Goal: Task Accomplishment & Management: Manage account settings

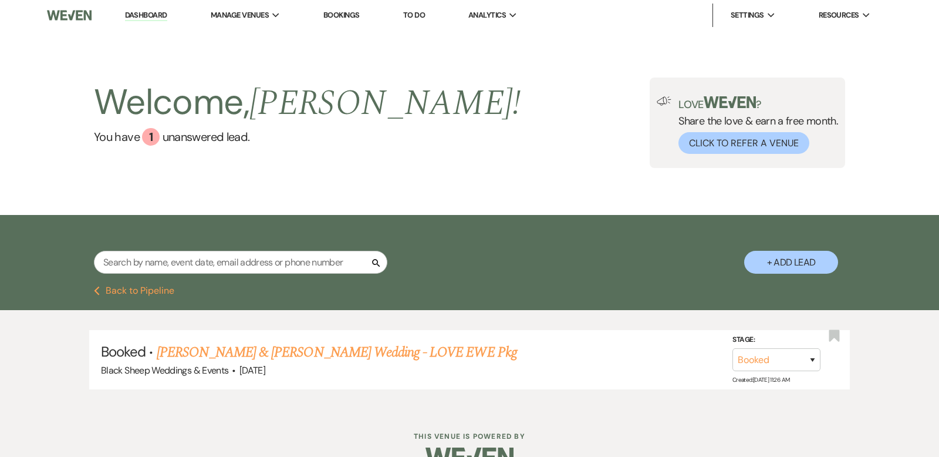
click at [146, 263] on input "text" at bounding box center [240, 262] width 293 height 23
type input "plate"
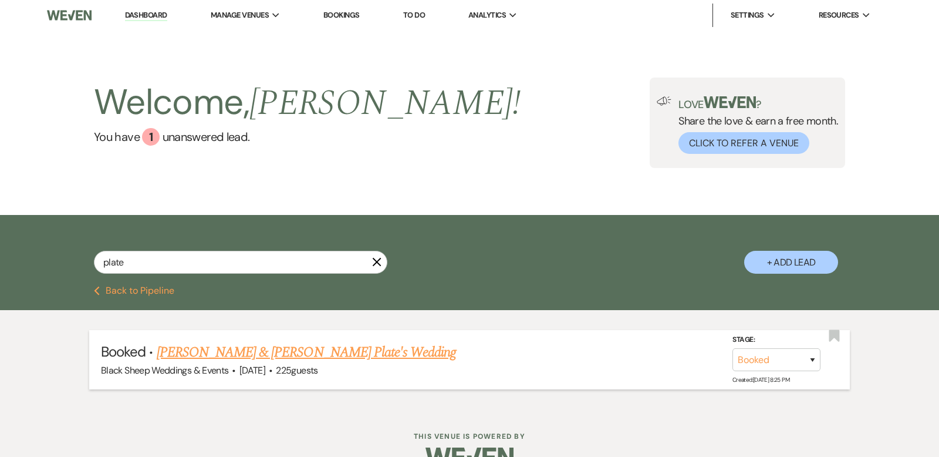
click at [289, 353] on link "[PERSON_NAME] & [PERSON_NAME] Plate's Wedding" at bounding box center [307, 352] width 300 height 21
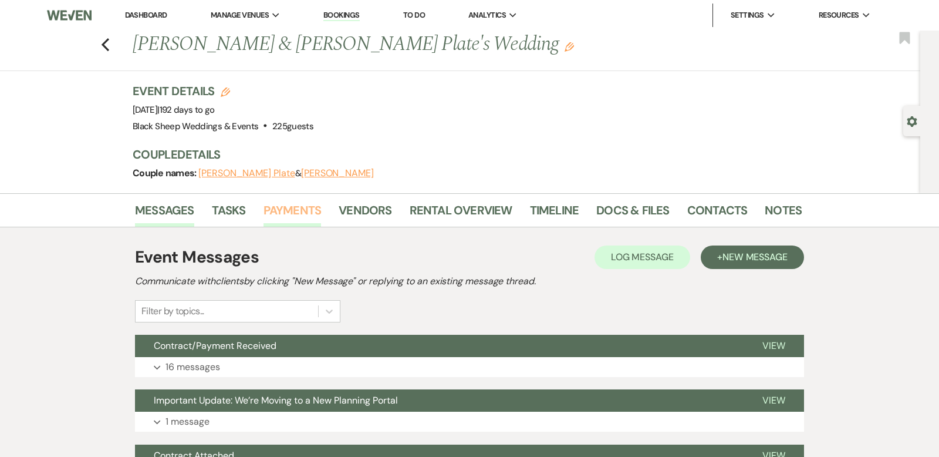
click at [302, 207] on link "Payments" at bounding box center [293, 214] width 58 height 26
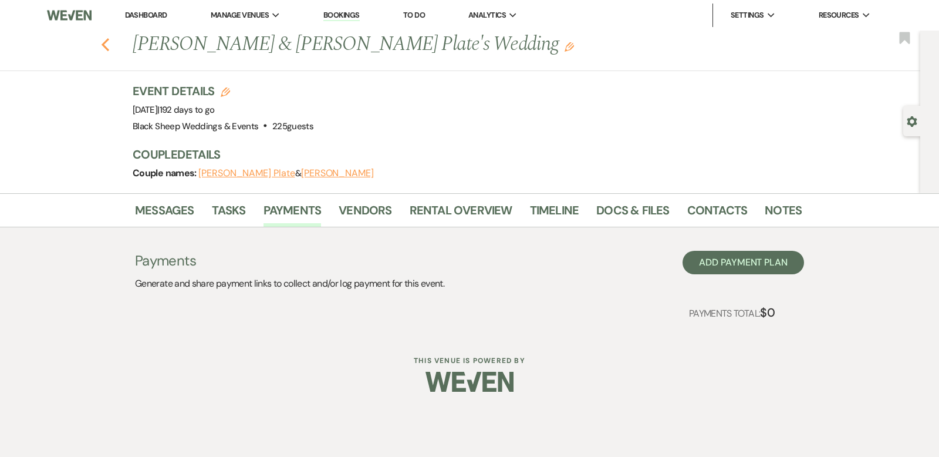
click at [103, 44] on use "button" at bounding box center [106, 44] width 8 height 13
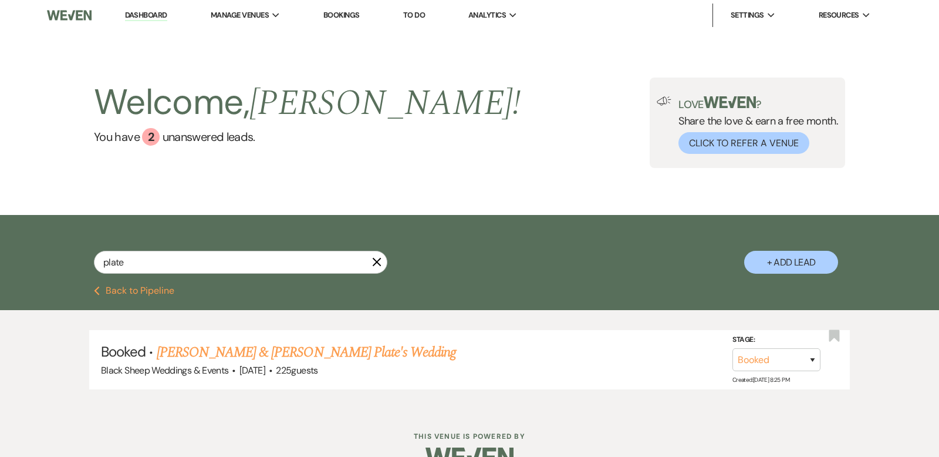
click at [157, 16] on link "Dashboard" at bounding box center [146, 15] width 42 height 11
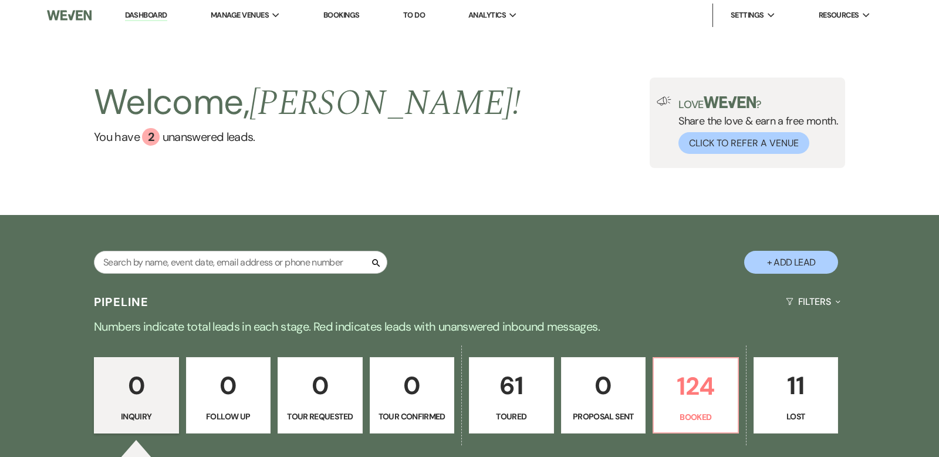
scroll to position [178, 0]
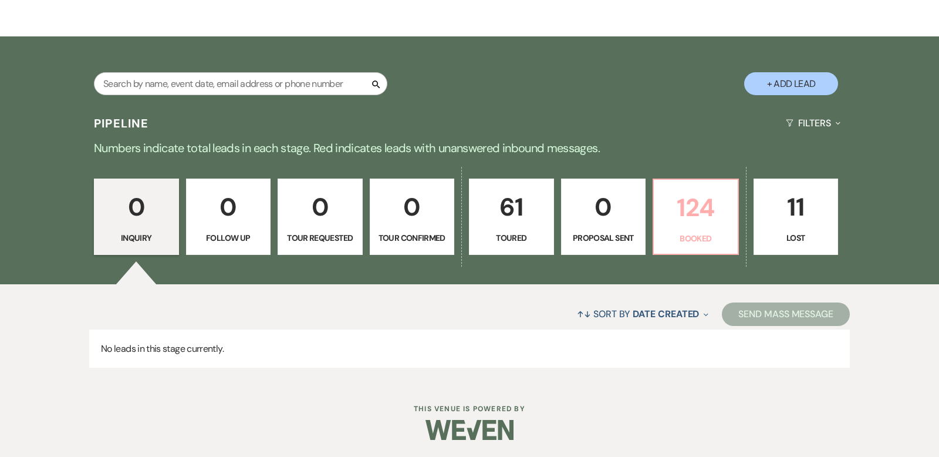
click at [704, 201] on p "124" at bounding box center [696, 207] width 70 height 39
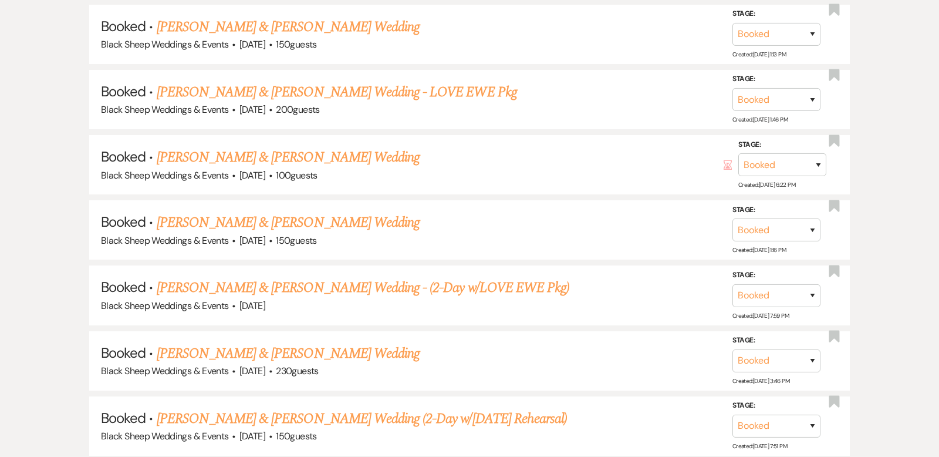
scroll to position [2185, 0]
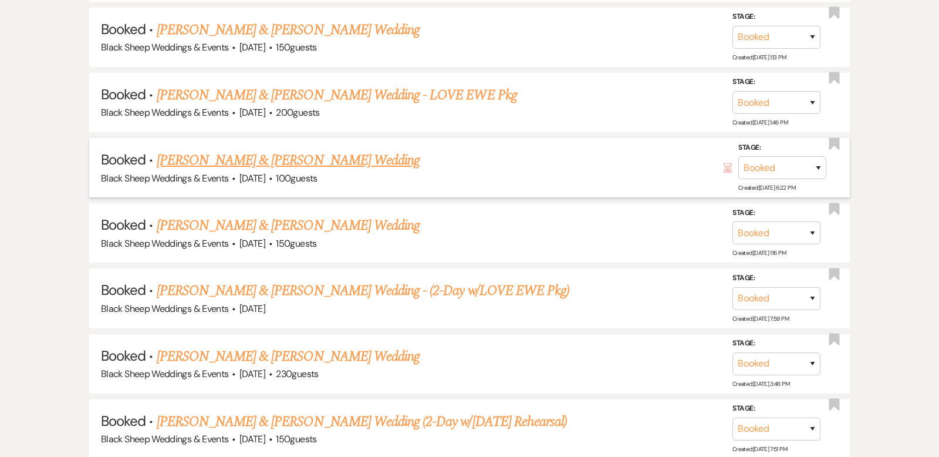
click at [245, 150] on link "[PERSON_NAME] & [PERSON_NAME] Wedding" at bounding box center [288, 160] width 263 height 21
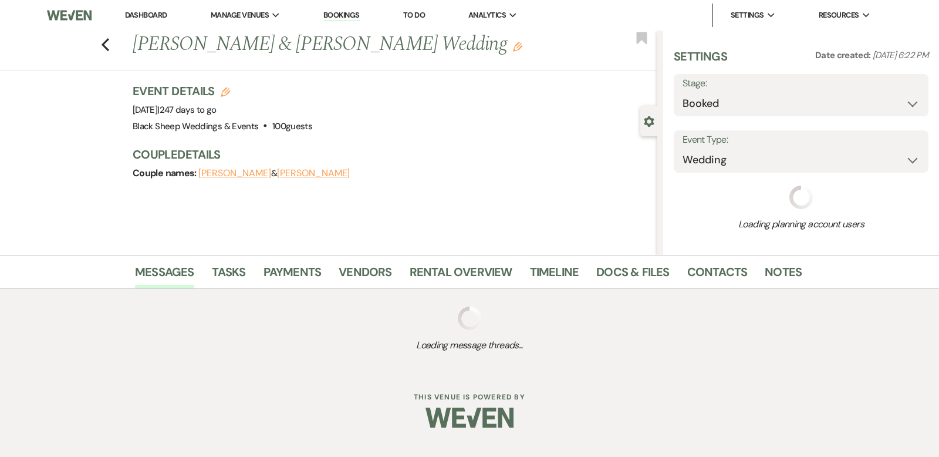
select select "12"
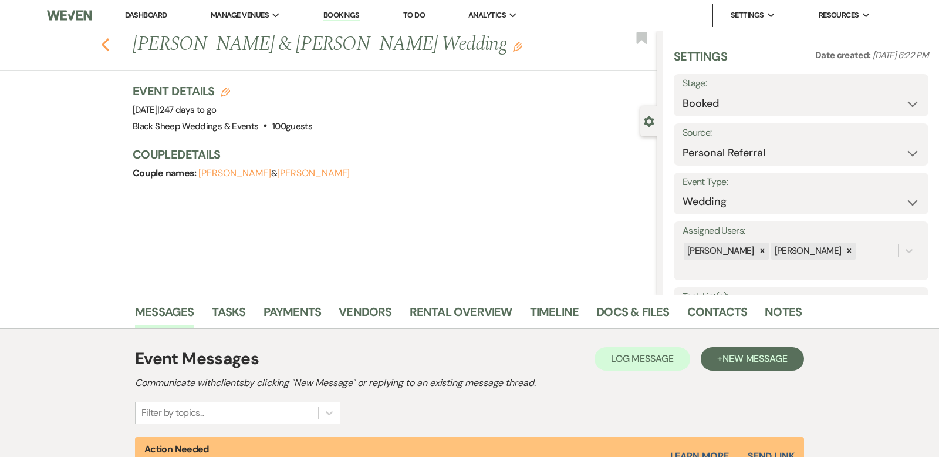
click at [106, 42] on icon "Previous" at bounding box center [105, 45] width 9 height 14
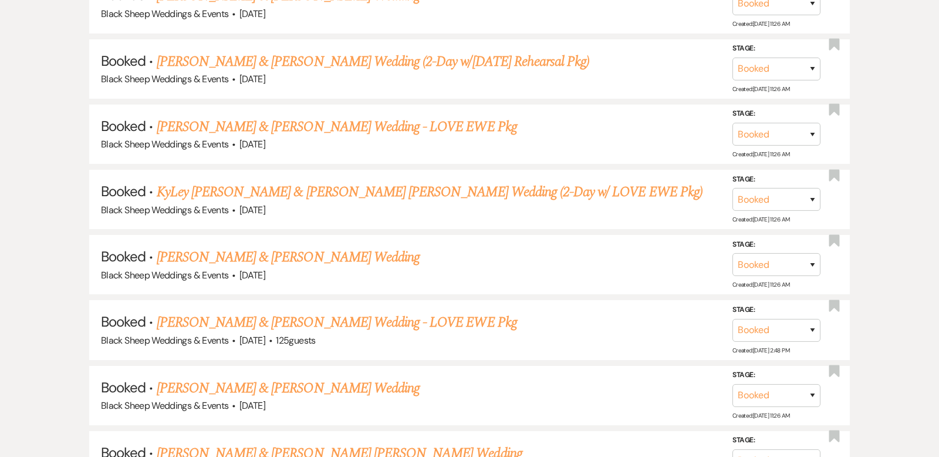
scroll to position [1106, 0]
